Goal: Information Seeking & Learning: Learn about a topic

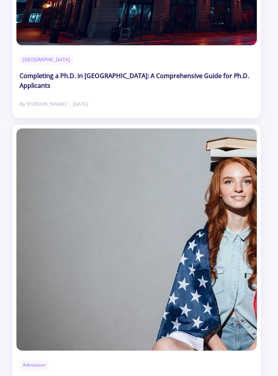
scroll to position [2270, 0]
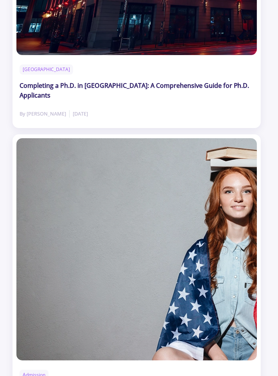
click at [27, 75] on link "[GEOGRAPHIC_DATA]" at bounding box center [46, 69] width 53 height 10
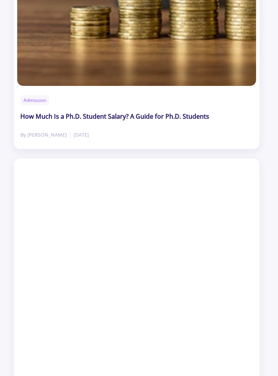
scroll to position [214, 0]
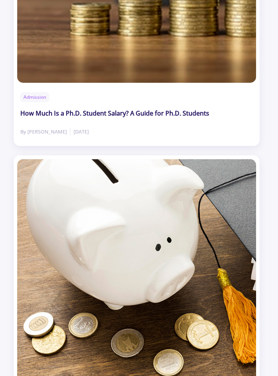
click at [34, 118] on h2 "How Much Is a Ph.D. Student Salary? A Guide for Ph.D. Students" at bounding box center [114, 114] width 189 height 10
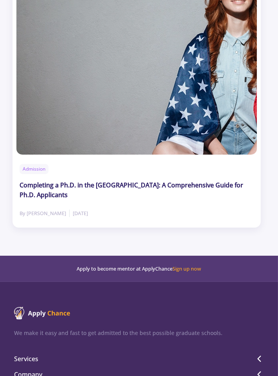
scroll to position [2506, 0]
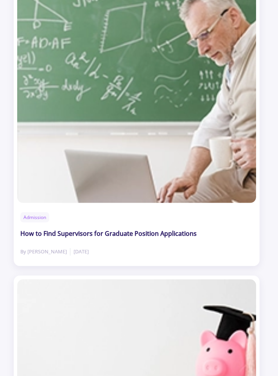
scroll to position [1002, 0]
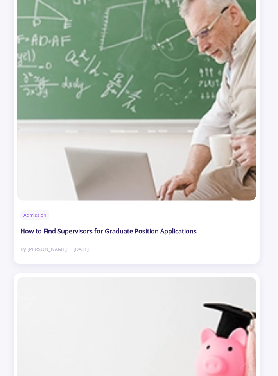
click at [178, 230] on h2 "How to Find Supervisors for Graduate Position Applications" at bounding box center [108, 231] width 176 height 10
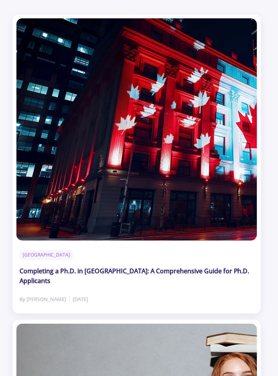
scroll to position [2213, 0]
